Goal: Use online tool/utility: Utilize a website feature to perform a specific function

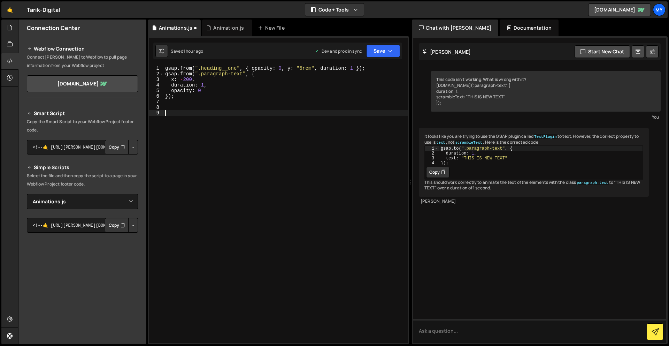
select select "46078"
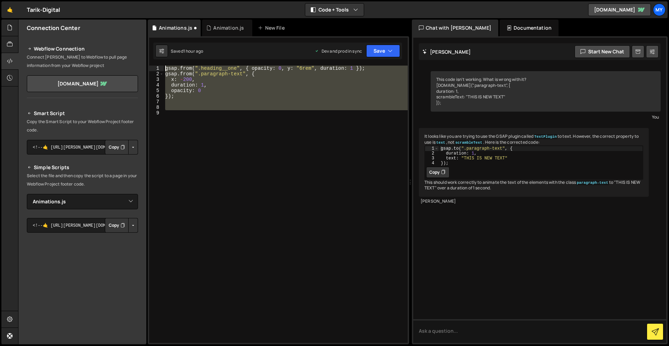
drag, startPoint x: 213, startPoint y: 139, endPoint x: 151, endPoint y: 66, distance: 96.0
click at [151, 66] on div "1 2 3 4 5 6 7 8 9 gsap . from ( ".heading__one" , { opacity : 0 , y : "6rem" , …" at bounding box center [278, 204] width 259 height 277
type textarea "gsap.from(".heading__one", { opacity: 0, y: "6rem", duration: 1 }); gsap.from("…"
click at [200, 169] on div "gsap . from ( ".heading__one" , { opacity : 0 , y : "6rem" , duration : 1 }) ; …" at bounding box center [286, 204] width 244 height 277
drag, startPoint x: 215, startPoint y: 116, endPoint x: 154, endPoint y: 61, distance: 82.5
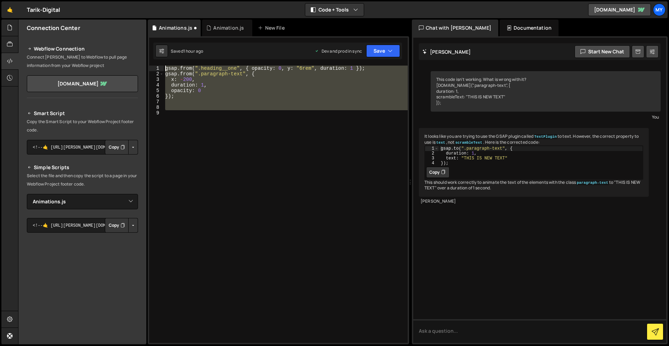
click at [153, 61] on div "XXXXXXXXXXXXXXXXXXXXXXXXXXXXXXXXXXXXXXXXXXXXXXXXXXXXXXXXXXXXXXXXXXXXXXXXXXXXXXX…" at bounding box center [279, 190] width 262 height 308
type textarea "gsap.from(".heading__one", { opacity: 0, y: "6rem", duration: 1 }); gsap.from("…"
click at [241, 161] on div "gsap . from ( ".heading__one" , { opacity : 0 , y : "6rem" , duration : 1 }) ; …" at bounding box center [286, 204] width 244 height 277
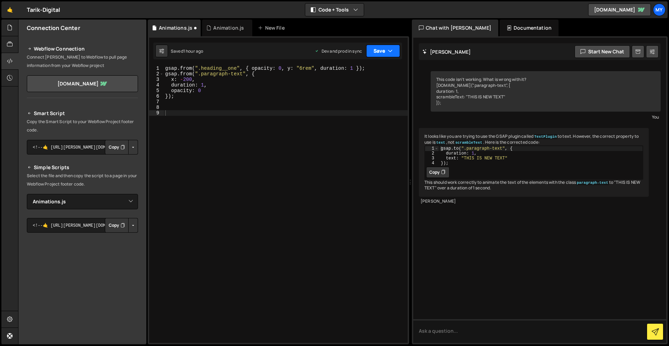
click at [376, 56] on button "Save" at bounding box center [383, 51] width 34 height 13
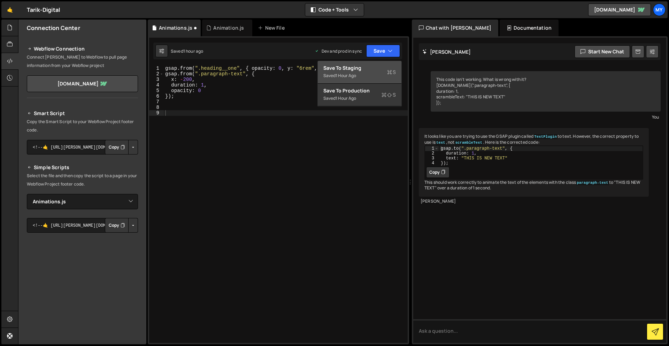
click at [374, 71] on div "Save to Staging S" at bounding box center [360, 68] width 73 height 7
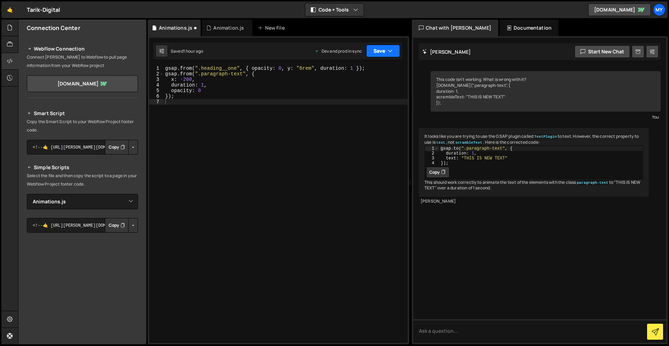
click at [385, 51] on button "Save" at bounding box center [383, 51] width 34 height 13
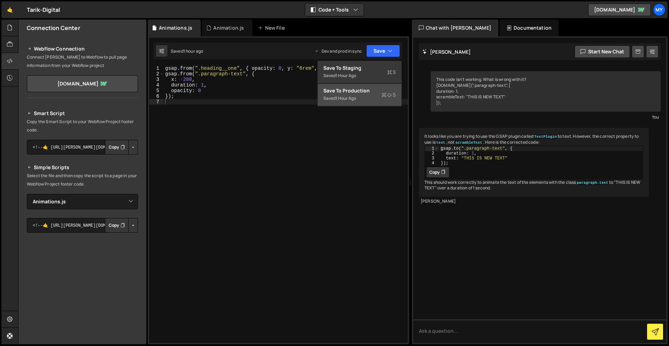
click at [377, 92] on div "Save to Production S" at bounding box center [360, 90] width 73 height 7
